Goal: Transaction & Acquisition: Download file/media

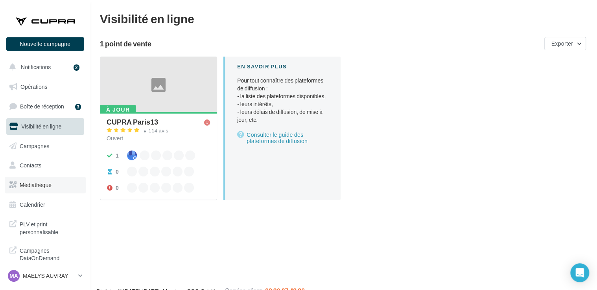
click at [45, 180] on link "Médiathèque" at bounding box center [45, 185] width 81 height 17
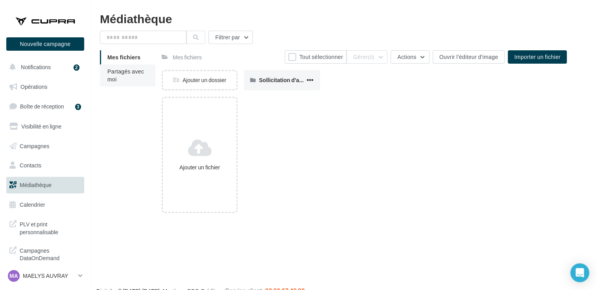
click at [111, 83] on li "Partagés avec moi" at bounding box center [127, 75] width 55 height 22
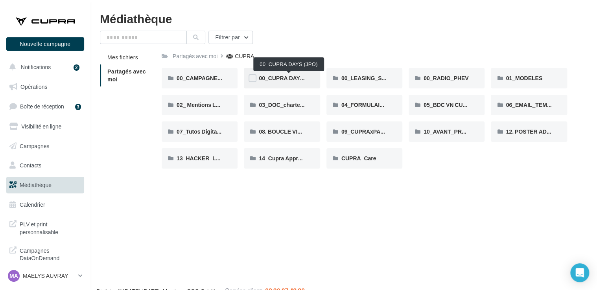
click at [285, 81] on span "00_CUPRA DAYS (JPO)" at bounding box center [289, 78] width 61 height 7
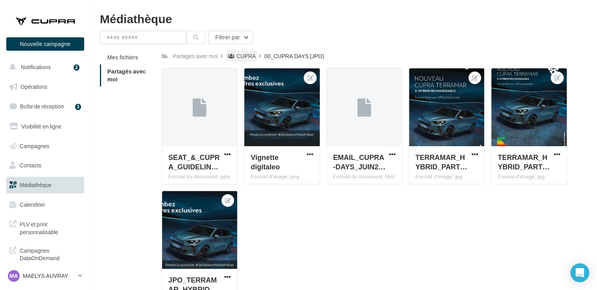
click at [248, 58] on div "CUPRA" at bounding box center [245, 56] width 19 height 8
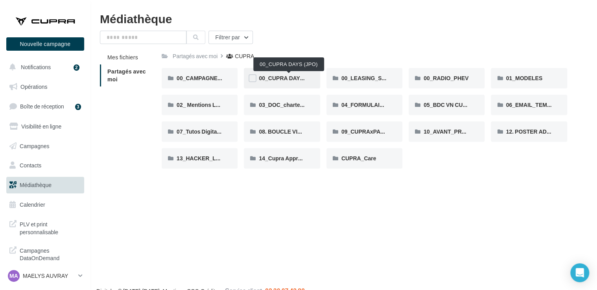
click at [286, 80] on span "00_CUPRA DAYS (JPO)" at bounding box center [289, 78] width 61 height 7
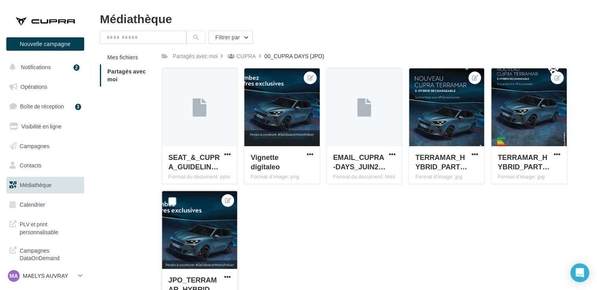
scroll to position [27, 0]
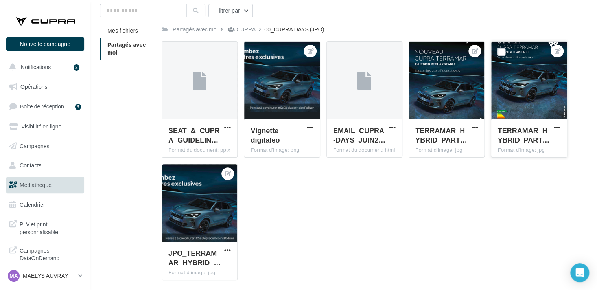
click at [556, 131] on button "button" at bounding box center [557, 128] width 10 height 8
click at [529, 169] on button "Télécharger" at bounding box center [521, 163] width 81 height 20
click at [529, 169] on div "SEAT_&_CUPRA_GUIDELIN… Format du document: pptx SEAT_&_CUPRA_GUIDELINES_JPO_202…" at bounding box center [367, 163] width 411 height 245
click at [239, 30] on div "CUPRA" at bounding box center [245, 30] width 19 height 8
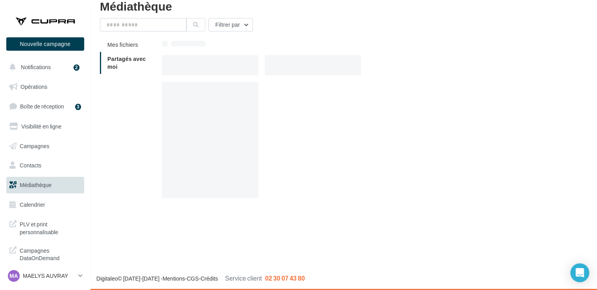
scroll to position [13, 0]
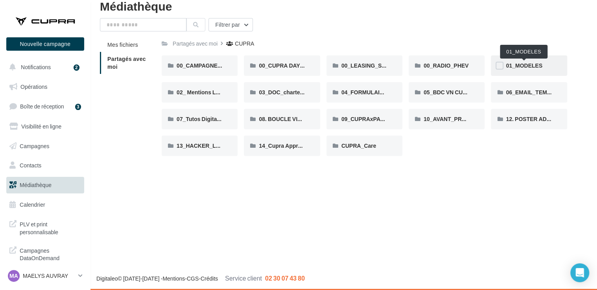
click at [522, 64] on span "01_MODELES" at bounding box center [523, 65] width 37 height 7
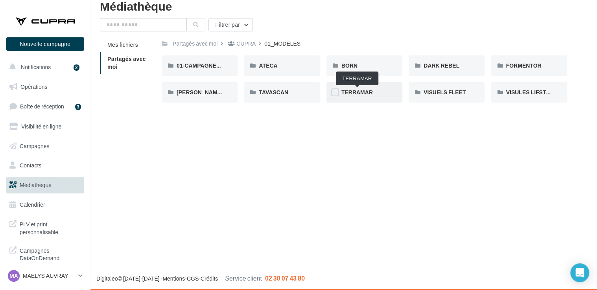
click at [362, 93] on span "TERRAMAR" at bounding box center [356, 92] width 31 height 7
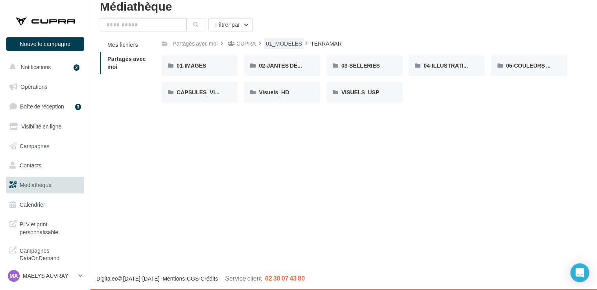
click at [285, 45] on div "01_MODELES" at bounding box center [284, 44] width 36 height 8
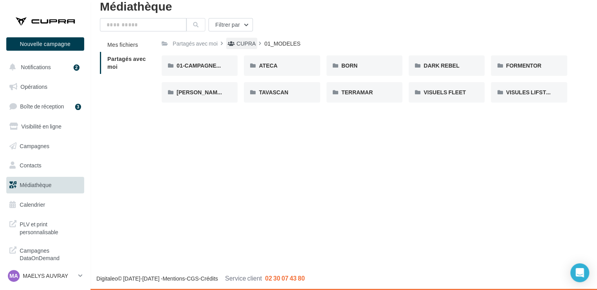
click at [253, 44] on div "CUPRA" at bounding box center [245, 44] width 19 height 8
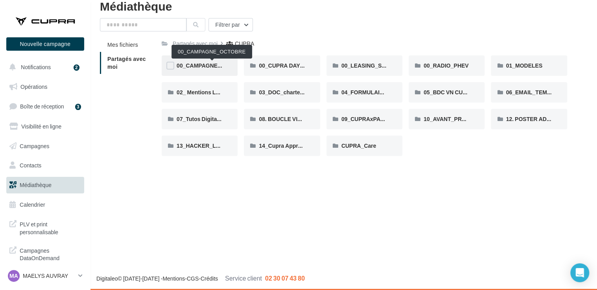
click at [211, 64] on span "00_CAMPAGNE_OCTOBRE" at bounding box center [212, 65] width 72 height 7
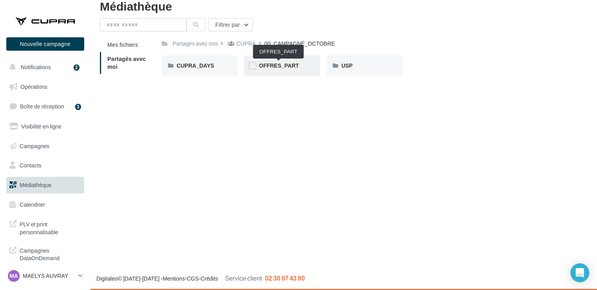
click at [280, 65] on span "OFFRES_PART" at bounding box center [279, 65] width 40 height 7
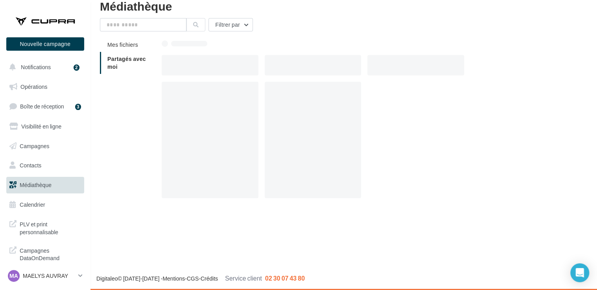
scroll to position [27, 0]
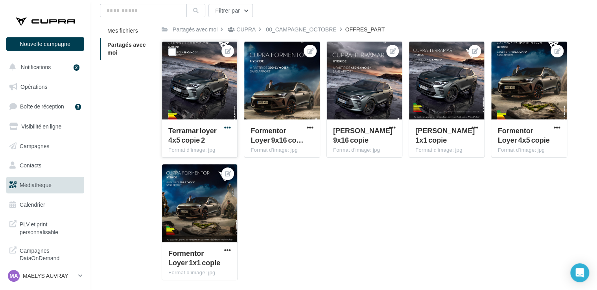
click at [229, 128] on span "button" at bounding box center [227, 127] width 7 height 7
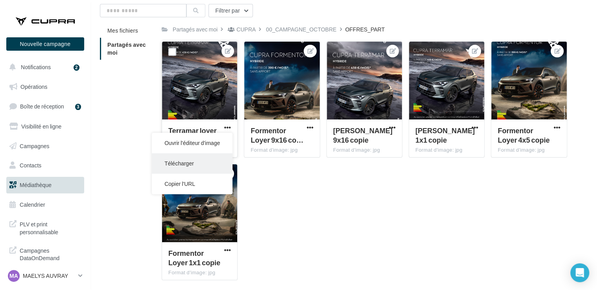
click at [205, 168] on button "Télécharger" at bounding box center [192, 163] width 81 height 20
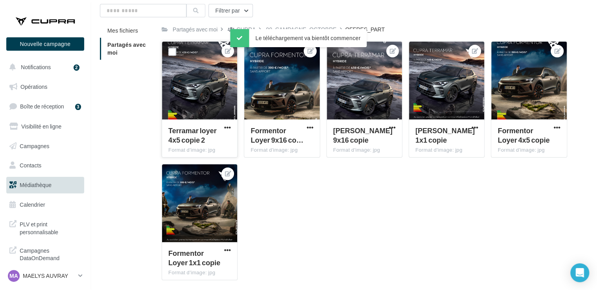
click at [347, 205] on div "Terramar loyer 4x5 copie 2 Format d'image: jpg Terramar loyer 4x5 copie 2 Forme…" at bounding box center [367, 163] width 411 height 245
click at [556, 128] on span "button" at bounding box center [556, 127] width 7 height 7
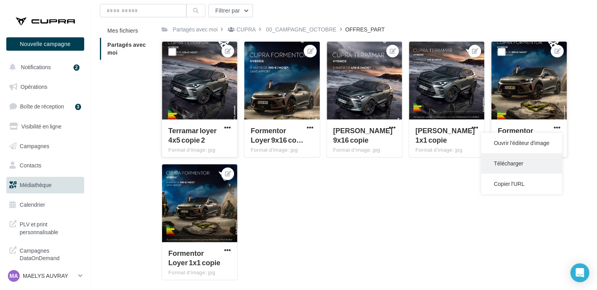
click at [533, 160] on button "Télécharger" at bounding box center [521, 163] width 81 height 20
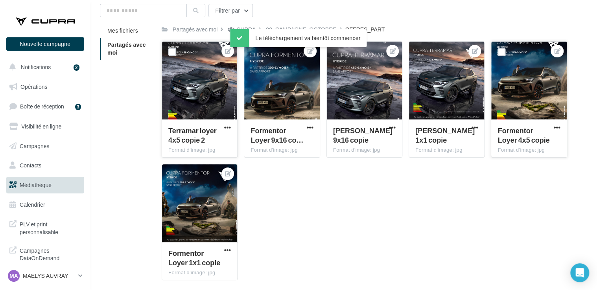
click at [285, 204] on div "Terramar loyer 4x5 copie 2 Format d'image: jpg Terramar loyer 4x5 copie 2 Forme…" at bounding box center [367, 163] width 411 height 245
